Goal: Check status

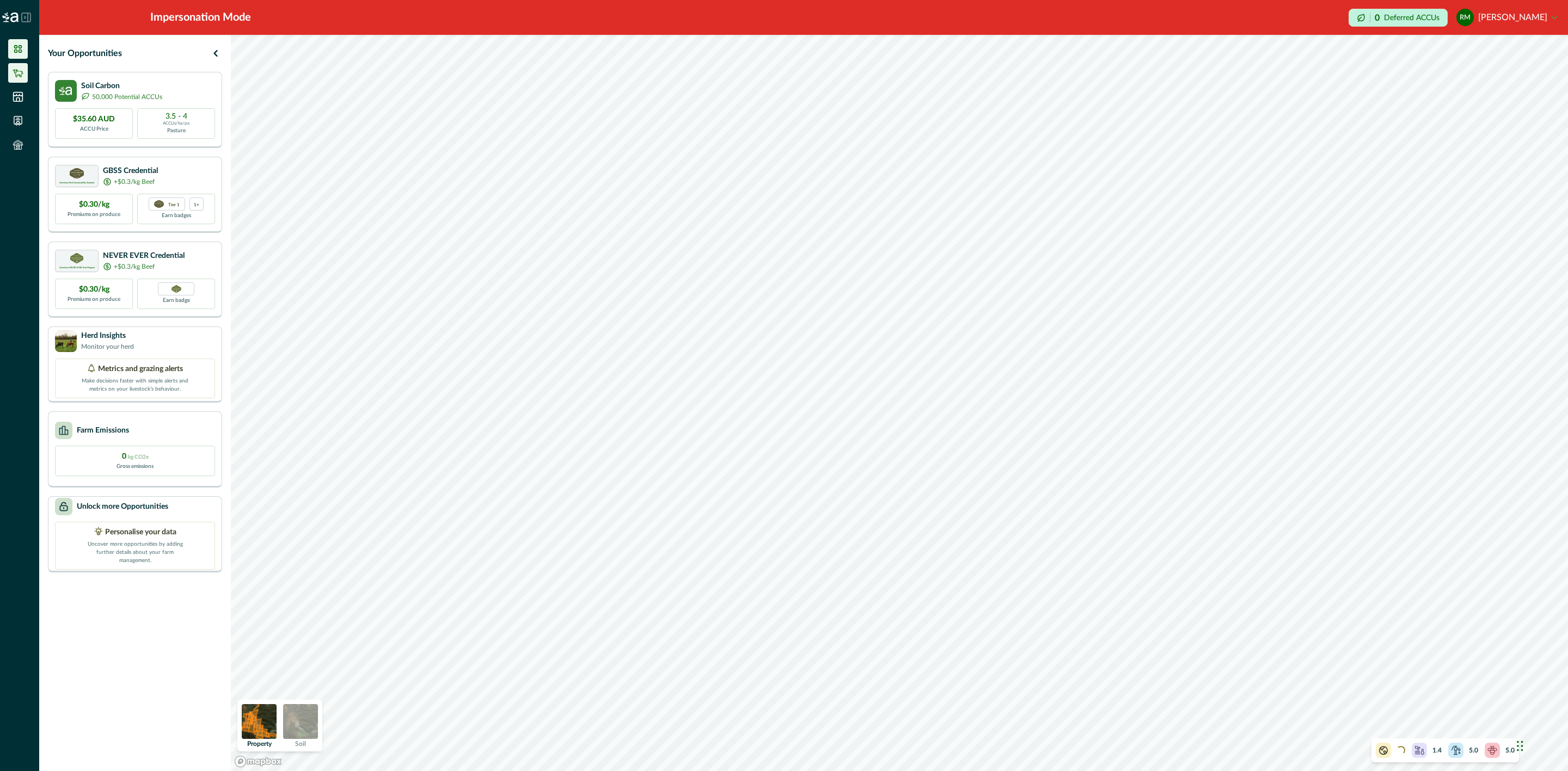
click at [18, 75] on icon at bounding box center [18, 73] width 11 height 11
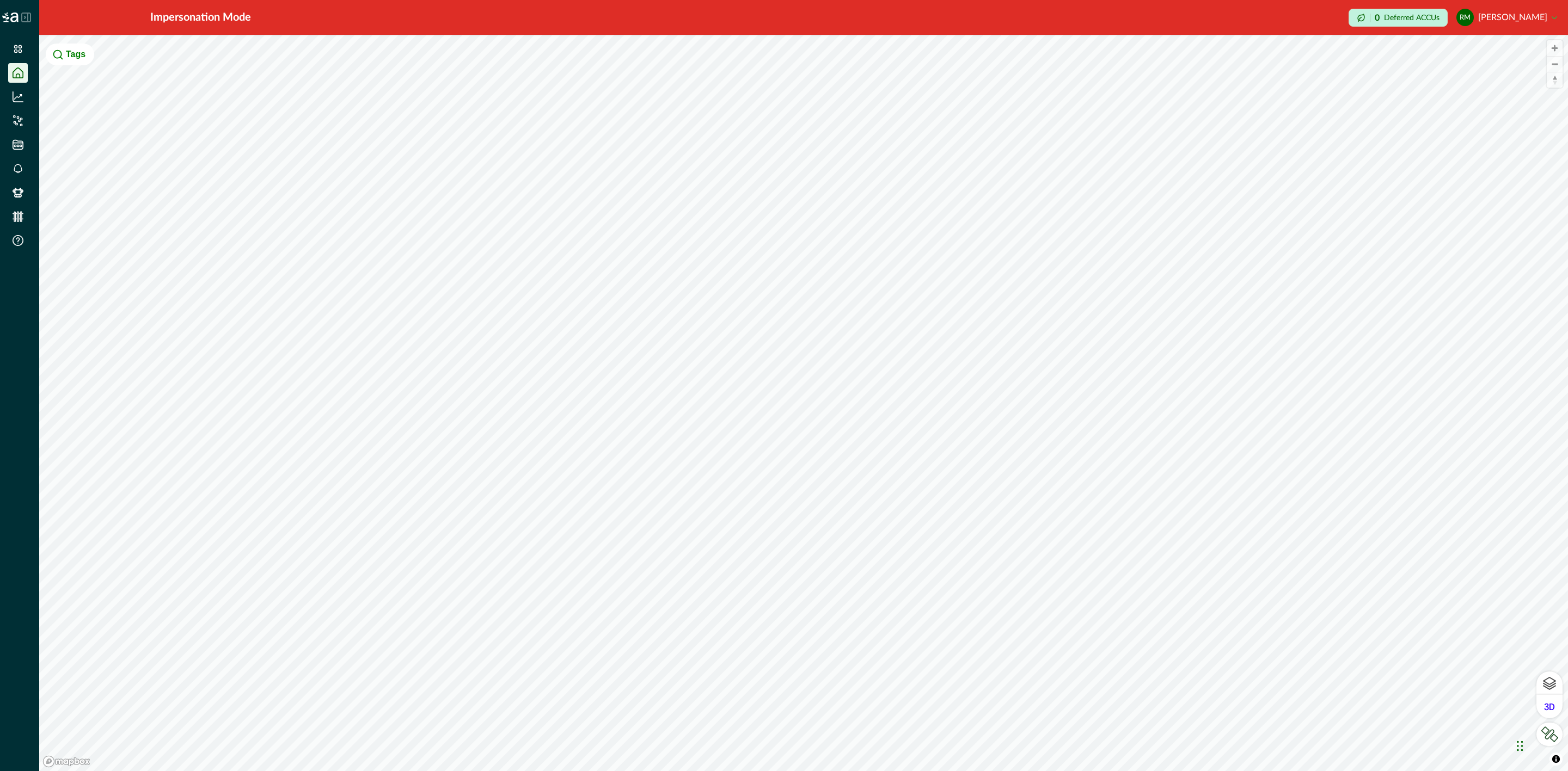
click at [23, 13] on icon at bounding box center [26, 18] width 10 height 10
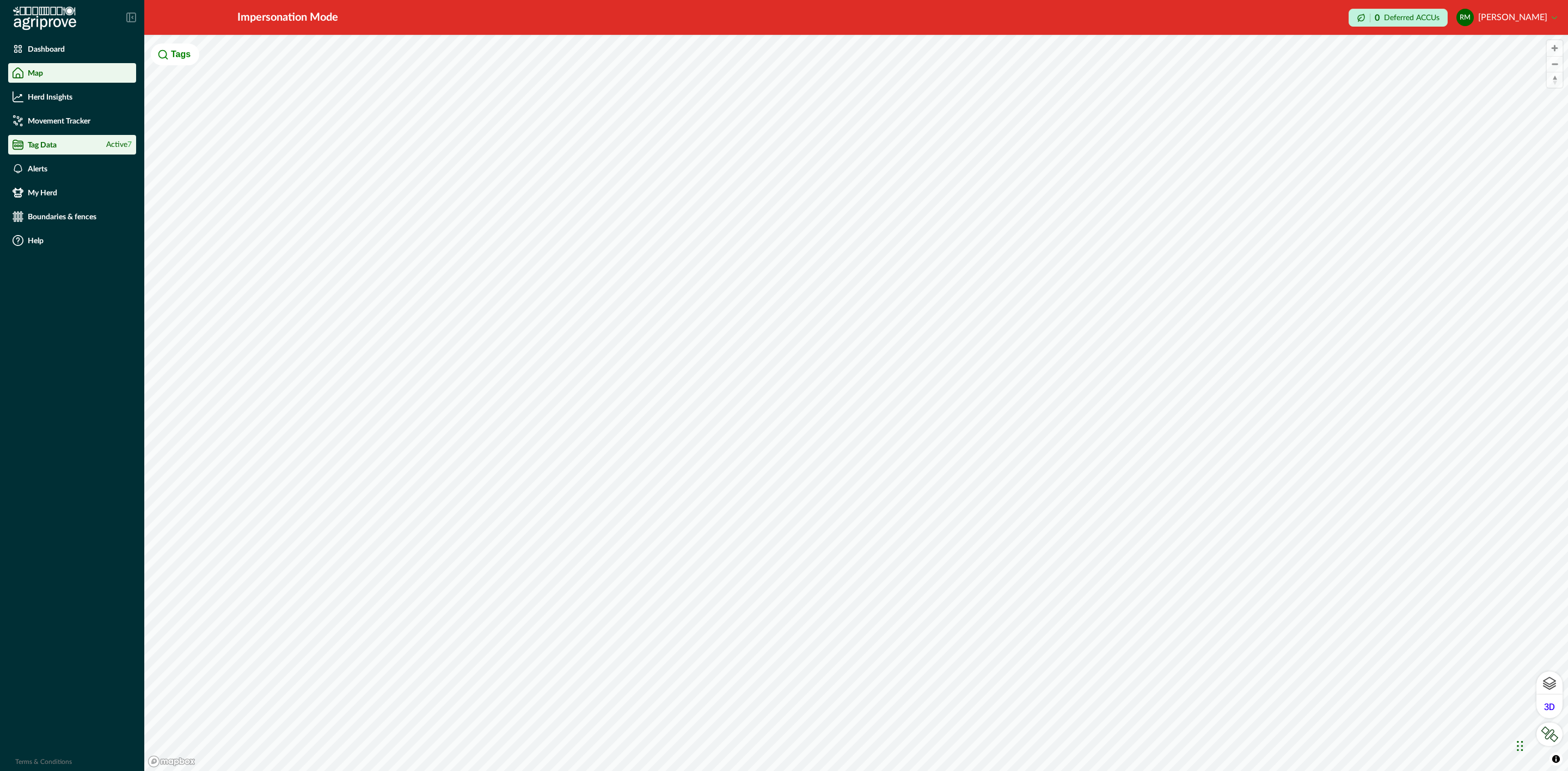
click at [54, 148] on div "Tag Data Active 7" at bounding box center [72, 145] width 119 height 11
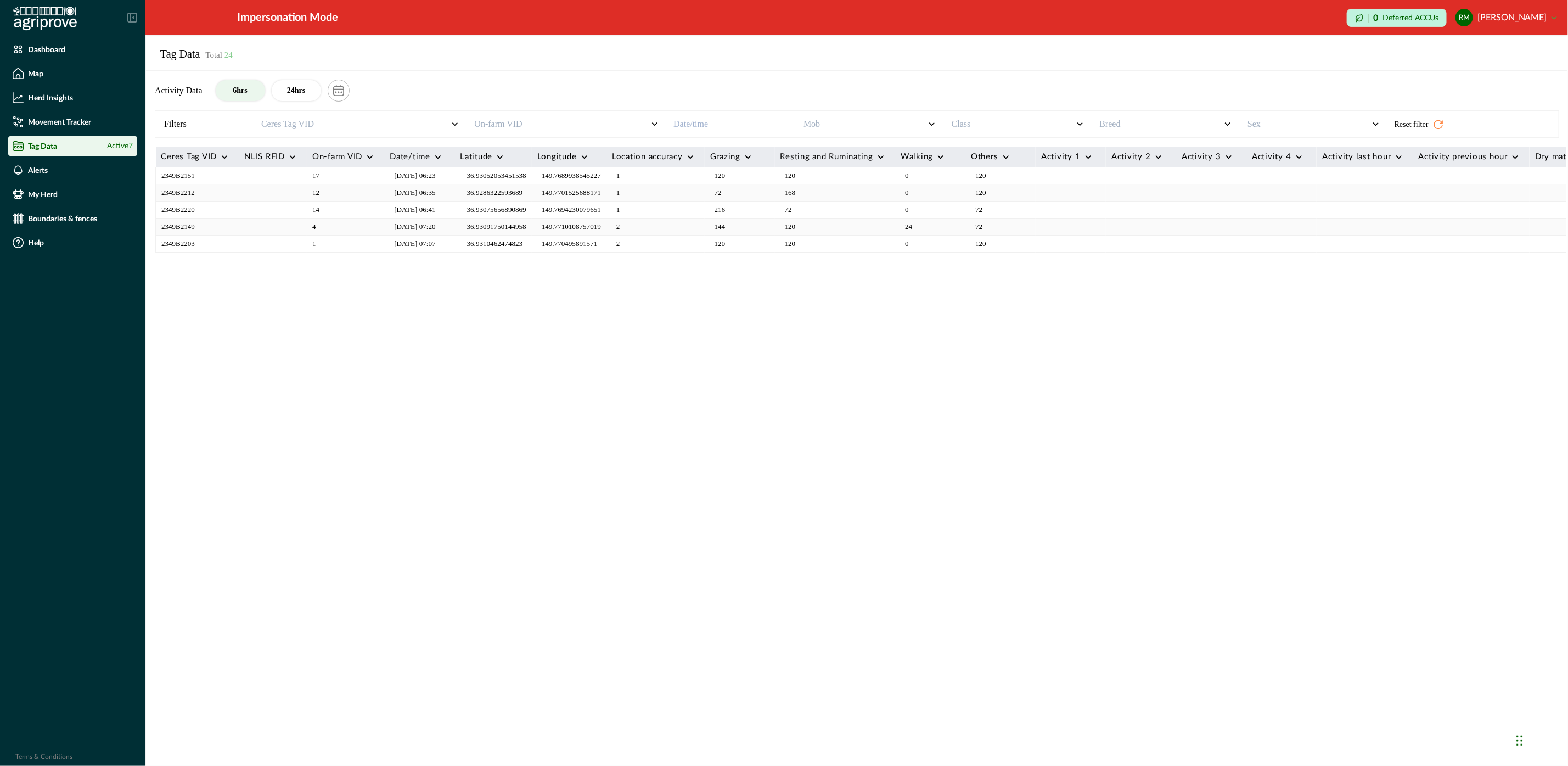
click at [224, 163] on th "Ceres Tag VID a-z z-a" at bounding box center [198, 157] width 83 height 20
click at [226, 158] on icon at bounding box center [225, 157] width 6 height 4
click at [295, 94] on button "24hrs" at bounding box center [296, 91] width 49 height 21
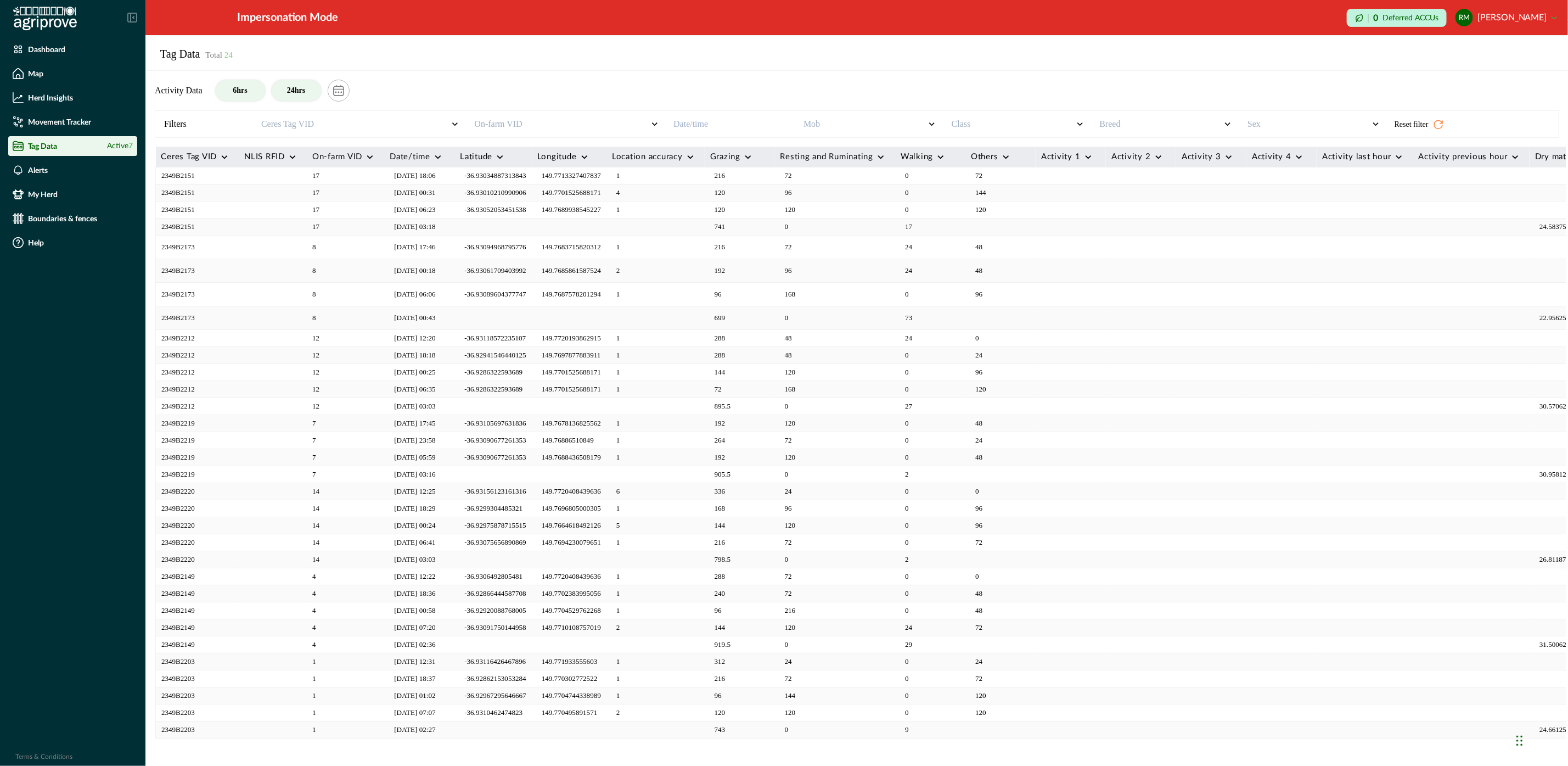
click at [236, 90] on button "6hrs" at bounding box center [241, 91] width 49 height 21
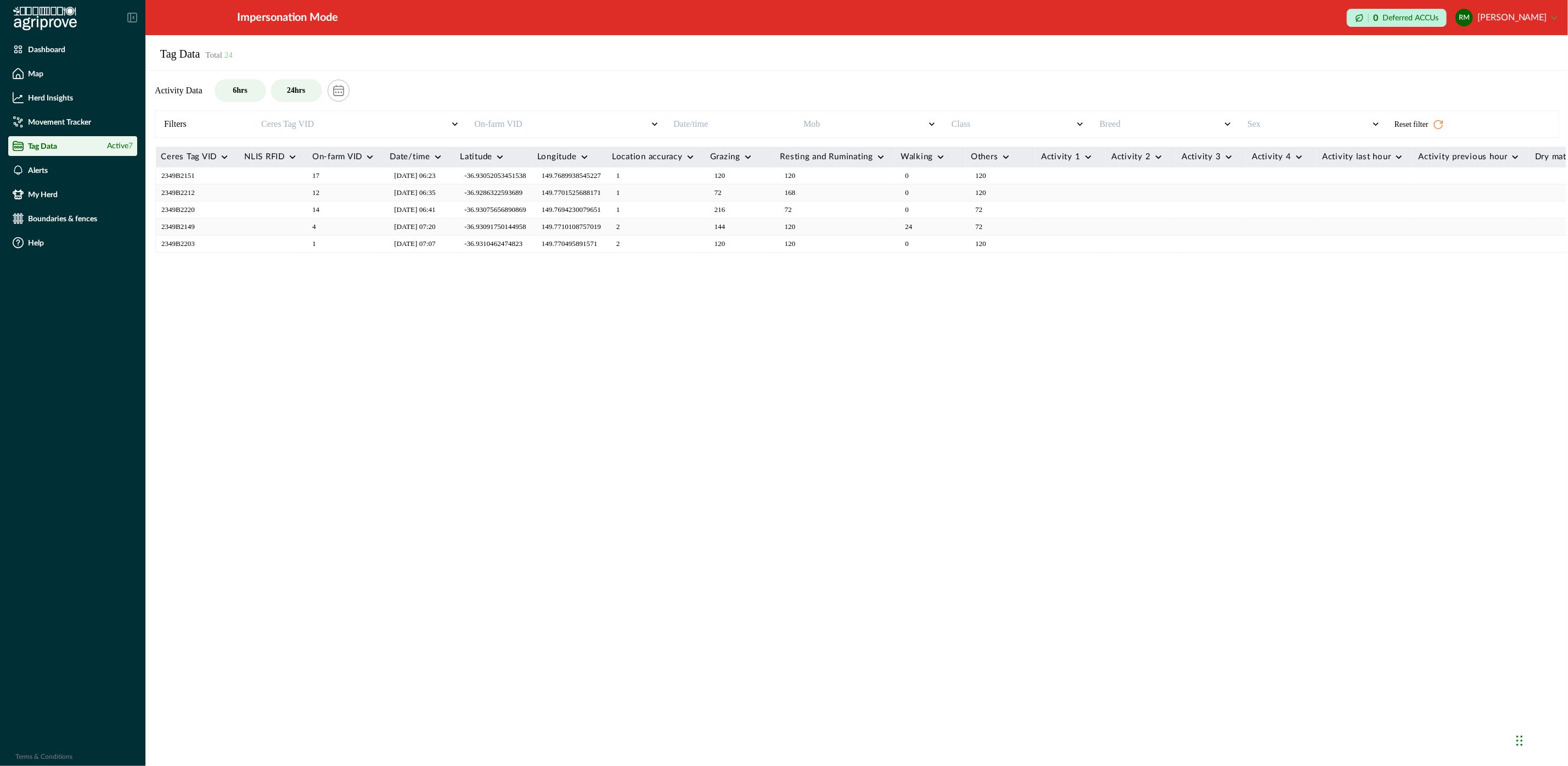
click at [292, 91] on button "24hrs" at bounding box center [296, 91] width 49 height 21
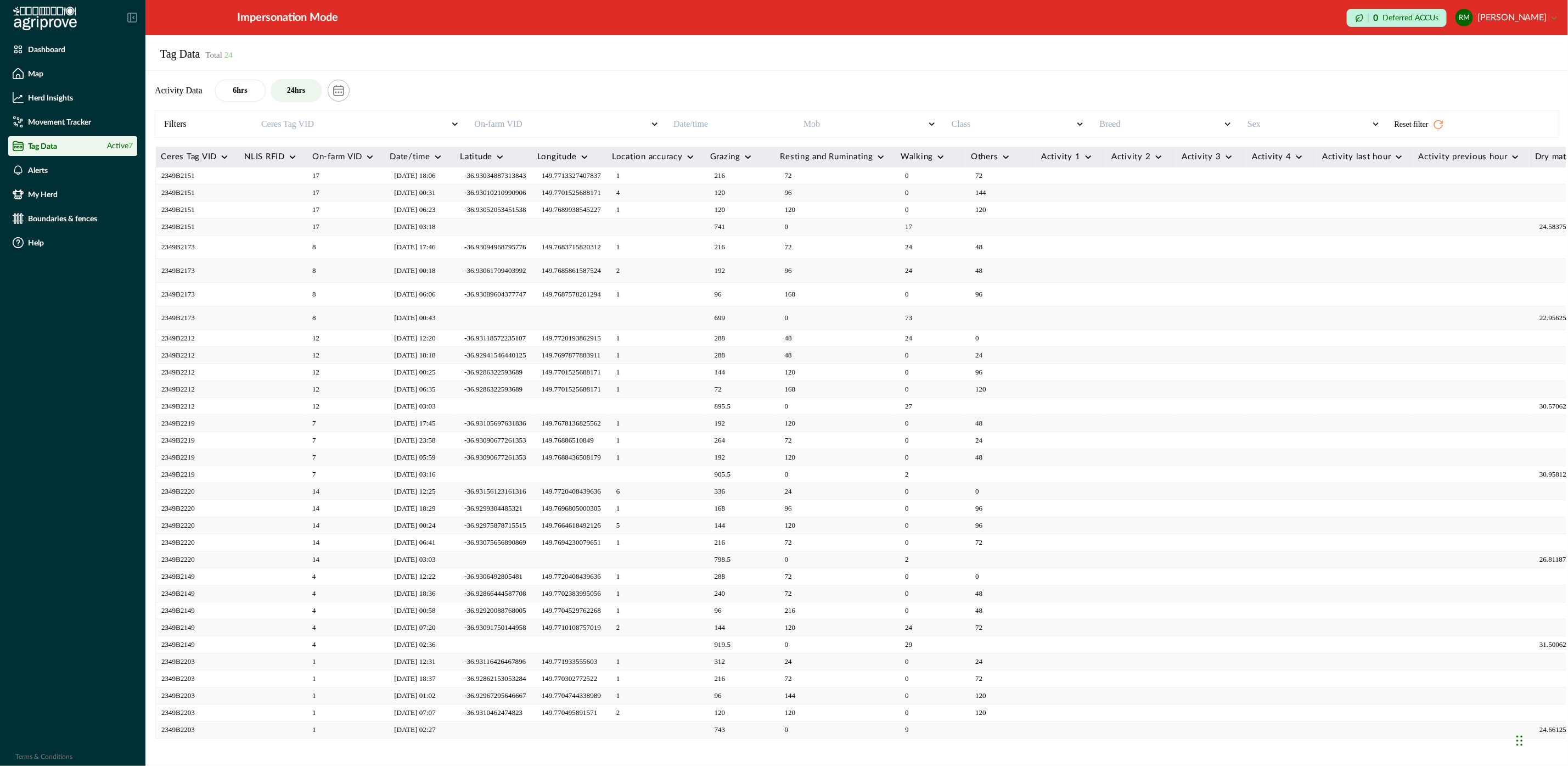
scroll to position [35, 0]
